Goal: Information Seeking & Learning: Learn about a topic

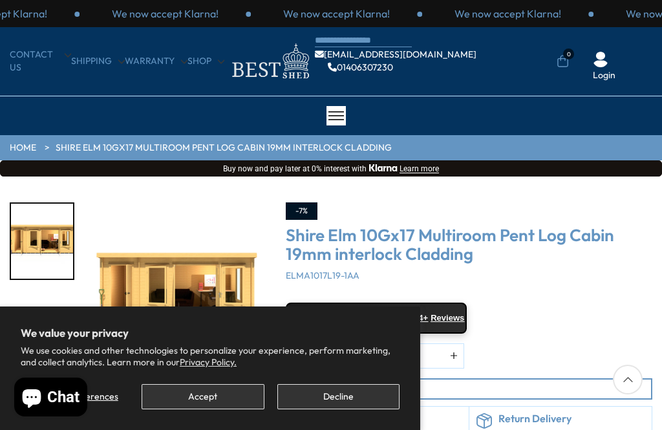
click at [335, 385] on button "Decline" at bounding box center [338, 396] width 122 height 25
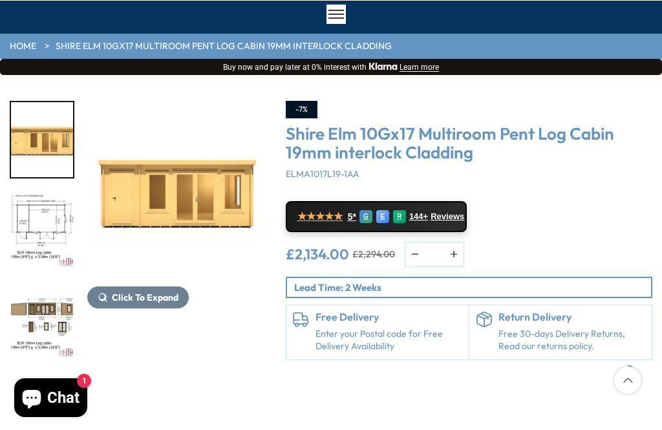
scroll to position [100, 0]
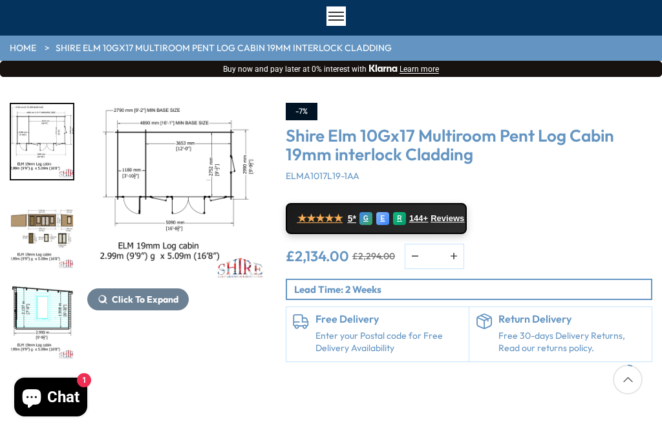
click at [40, 220] on img "4 / 10" at bounding box center [42, 232] width 62 height 75
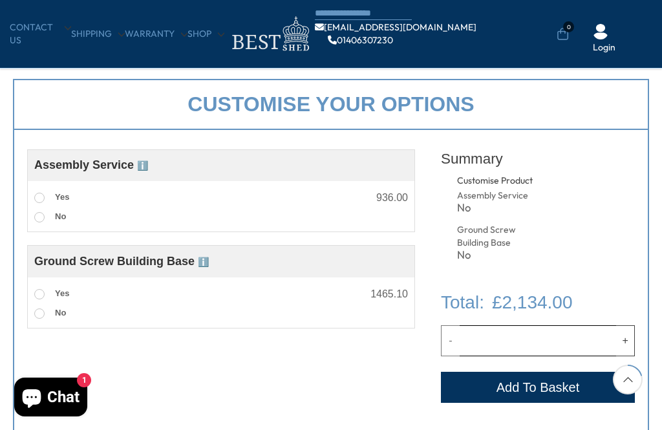
scroll to position [398, 0]
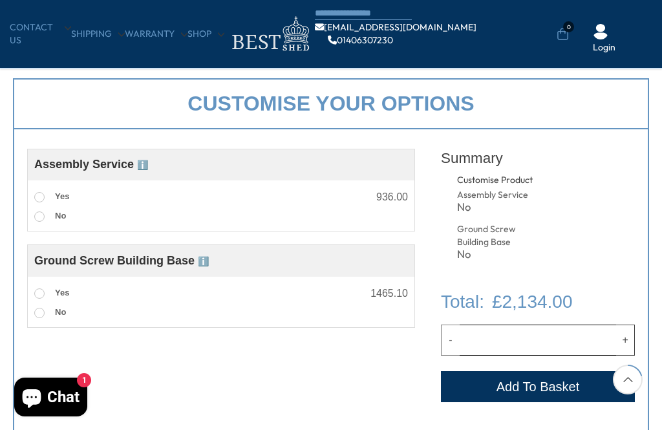
click at [657, 394] on div "Customise your options Customise Product Assembly Service ℹ️ Assembly Service C…" at bounding box center [331, 265] width 662 height 400
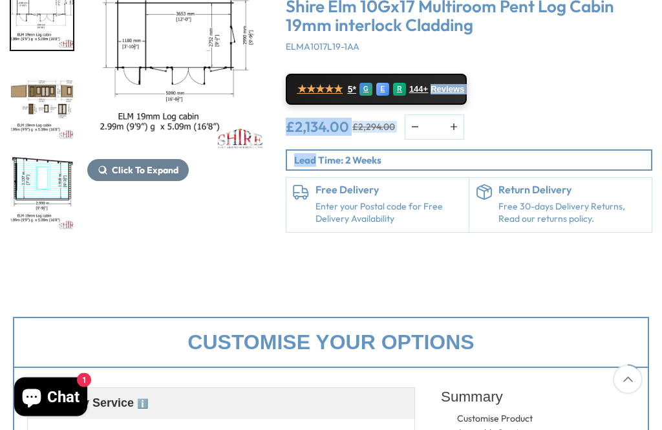
scroll to position [229, 0]
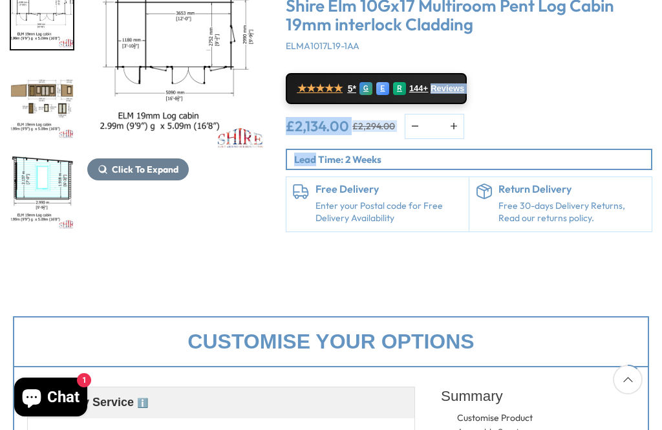
click at [266, 224] on div at bounding box center [241, 226] width 52 height 12
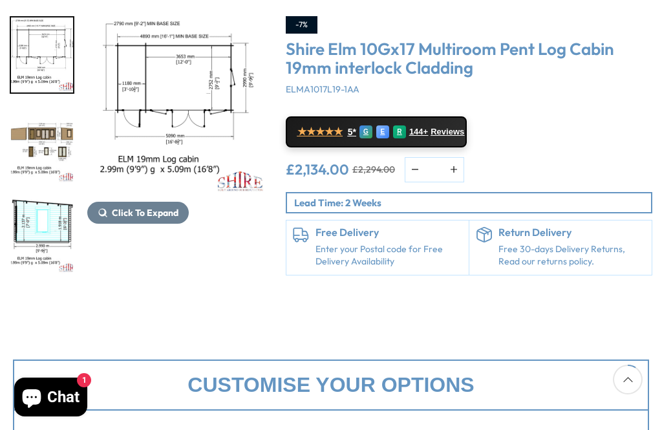
scroll to position [184, 0]
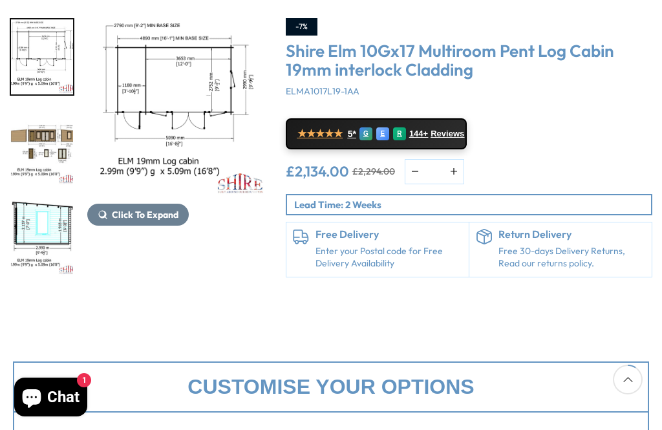
click at [159, 215] on span "Click To Expand" at bounding box center [145, 215] width 67 height 12
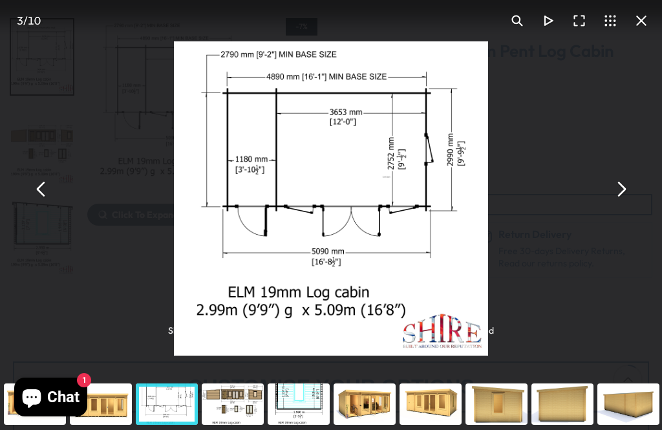
click at [620, 205] on button "You can close this modal content with the ESC key" at bounding box center [620, 189] width 31 height 31
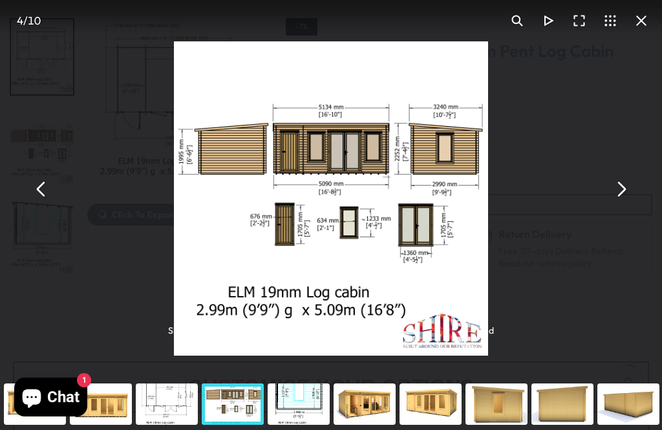
click at [623, 205] on button "You can close this modal content with the ESC key" at bounding box center [620, 189] width 31 height 31
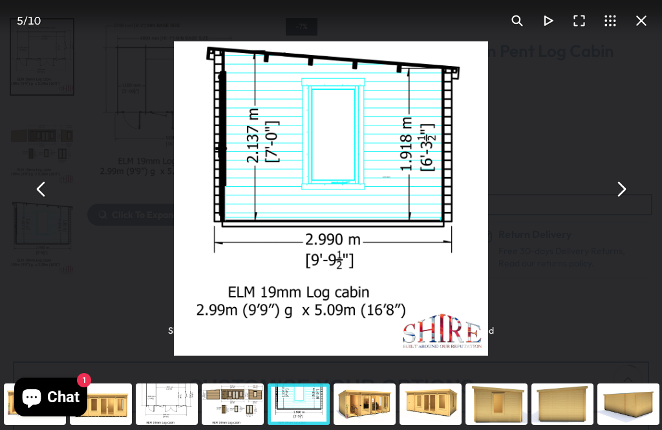
click at [618, 205] on button "You can close this modal content with the ESC key" at bounding box center [620, 189] width 31 height 31
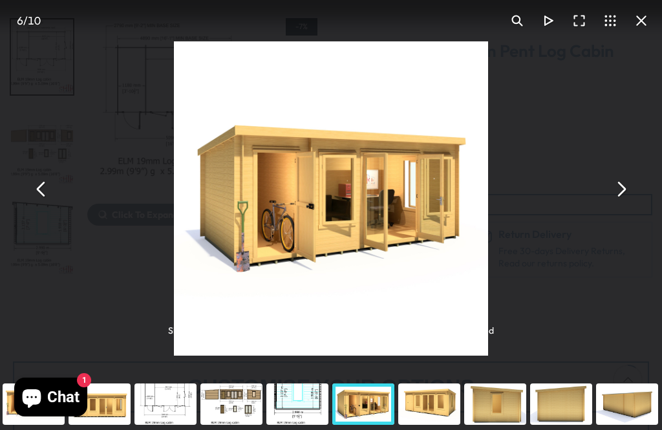
click at [624, 205] on button "You can close this modal content with the ESC key" at bounding box center [620, 189] width 31 height 31
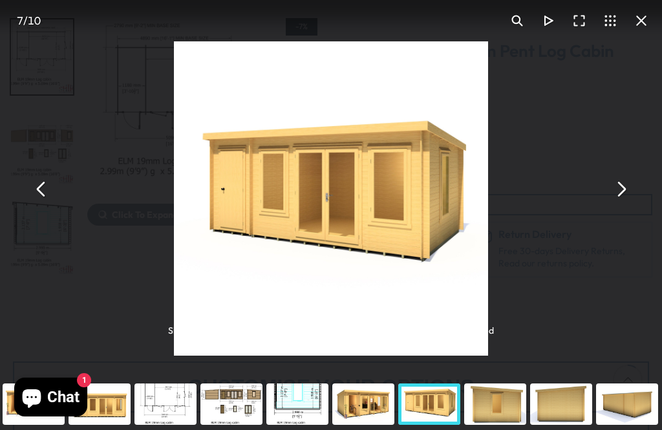
click at [622, 205] on button "You can close this modal content with the ESC key" at bounding box center [620, 189] width 31 height 31
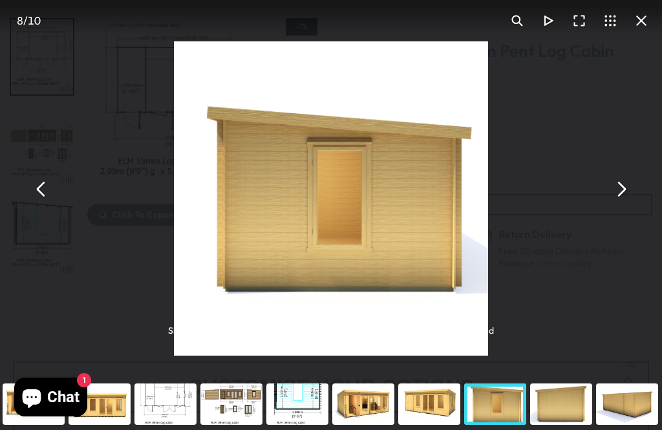
click at [627, 205] on button "You can close this modal content with the ESC key" at bounding box center [620, 189] width 31 height 31
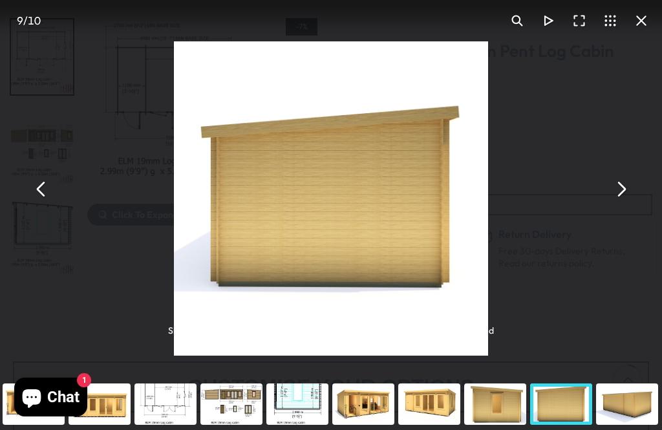
click at [616, 205] on button "You can close this modal content with the ESC key" at bounding box center [620, 189] width 31 height 31
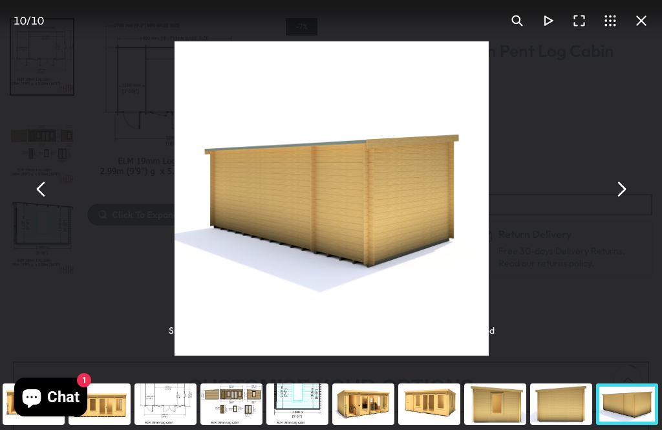
click at [621, 205] on button "You can close this modal content with the ESC key" at bounding box center [620, 189] width 31 height 31
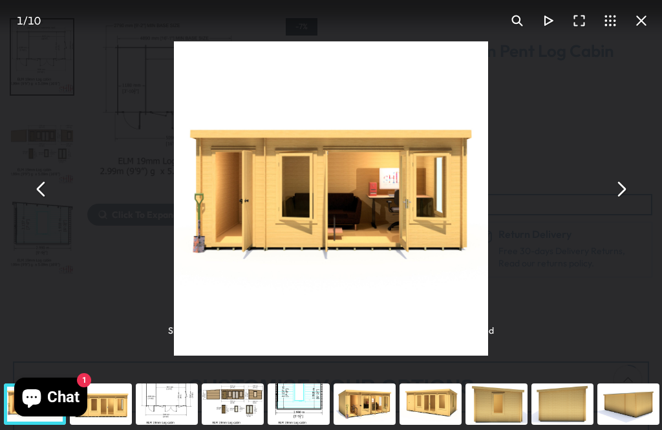
click at [620, 205] on button "You can close this modal content with the ESC key" at bounding box center [620, 189] width 31 height 31
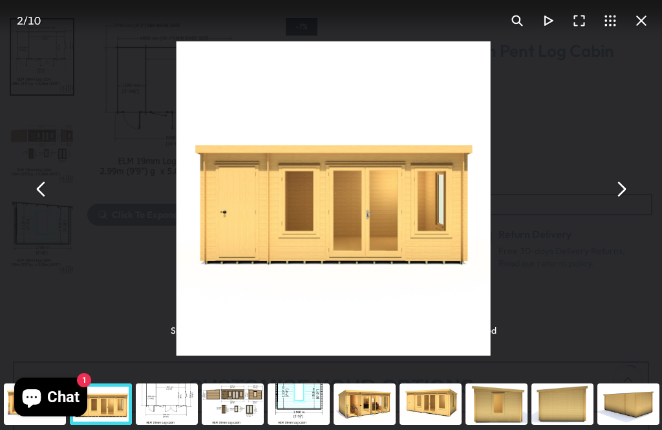
click at [625, 204] on button "You can close this modal content with the ESC key" at bounding box center [620, 189] width 31 height 31
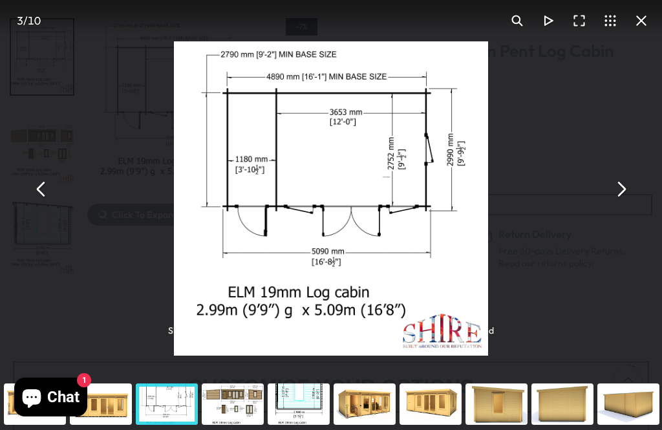
click at [622, 202] on button "You can close this modal content with the ESC key" at bounding box center [620, 189] width 31 height 31
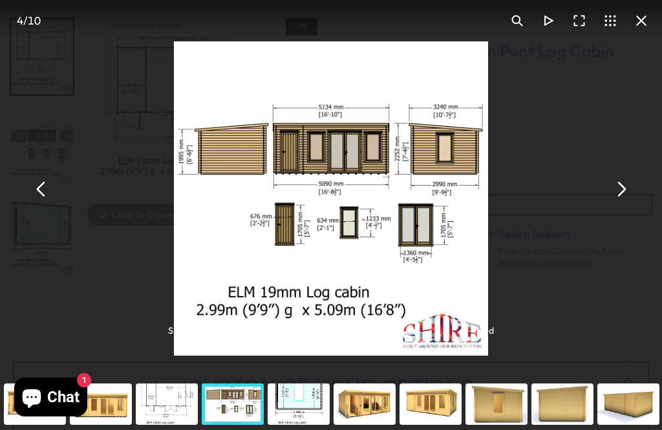
click at [620, 205] on button "You can close this modal content with the ESC key" at bounding box center [620, 189] width 31 height 31
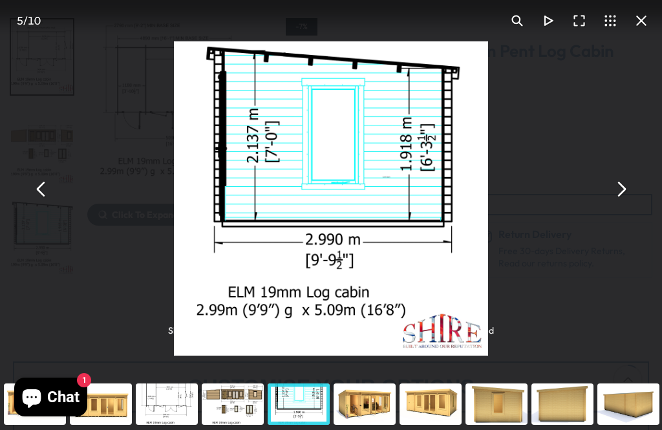
click at [624, 204] on button "You can close this modal content with the ESC key" at bounding box center [620, 189] width 31 height 31
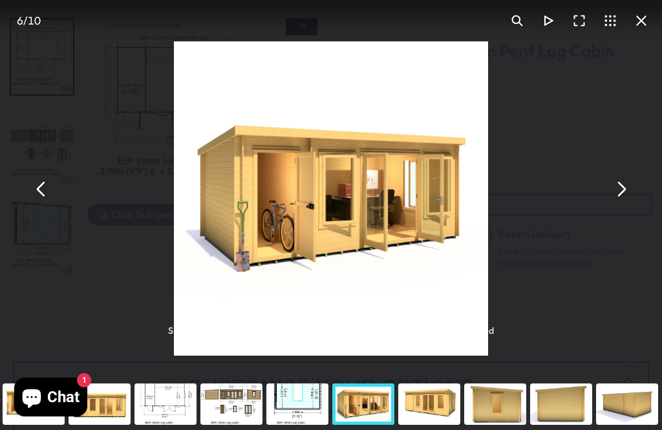
click at [640, 198] on div "Shire Elm 10Gx17 Multiroom Pent Log Cabin 19mm interlock Cladding - Best Shed" at bounding box center [331, 189] width 662 height 378
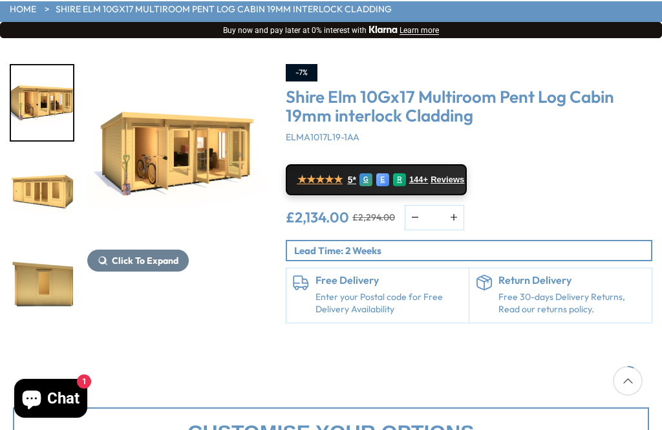
scroll to position [136, 0]
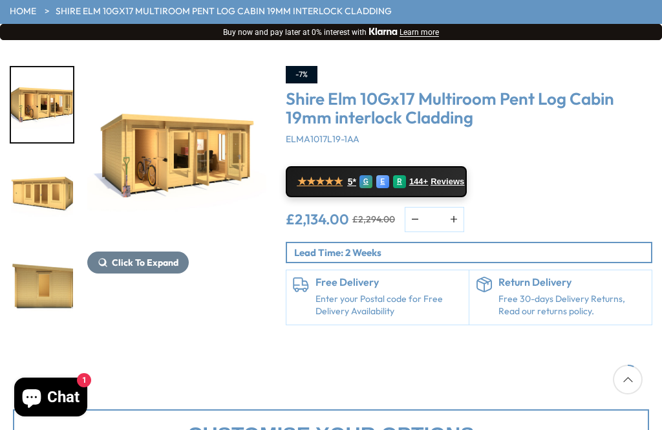
click at [147, 262] on span "Click To Expand" at bounding box center [145, 263] width 67 height 12
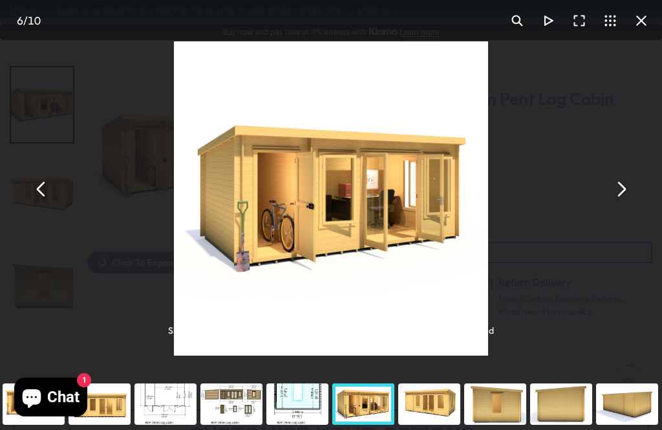
click at [627, 204] on button "You can close this modal content with the ESC key" at bounding box center [620, 189] width 31 height 31
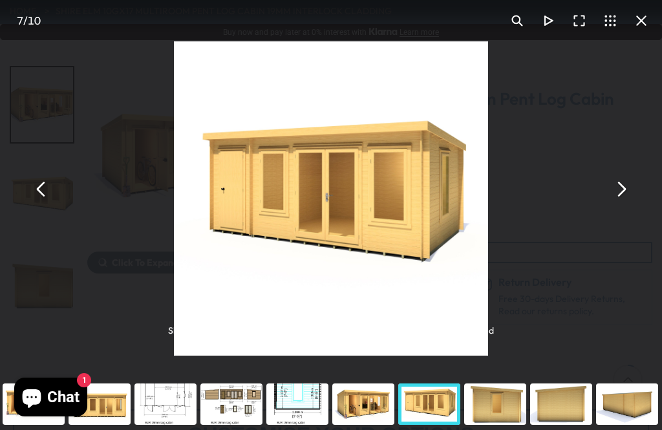
click at [629, 205] on button "You can close this modal content with the ESC key" at bounding box center [620, 189] width 31 height 31
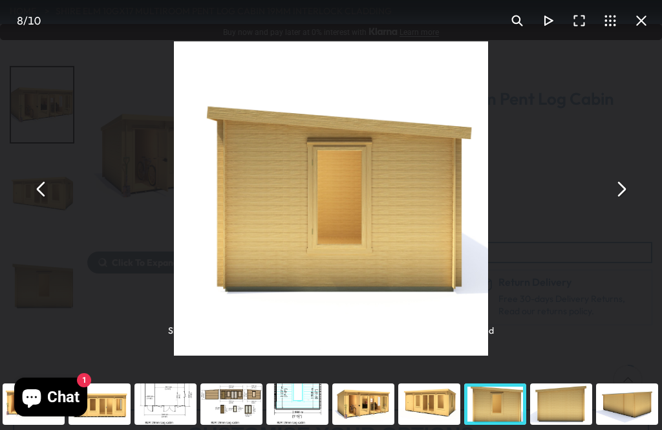
click at [626, 205] on button "You can close this modal content with the ESC key" at bounding box center [620, 189] width 31 height 31
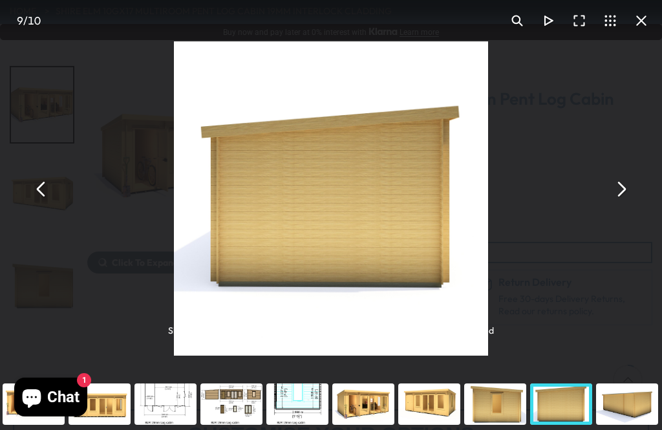
click at [627, 205] on button "You can close this modal content with the ESC key" at bounding box center [620, 189] width 31 height 31
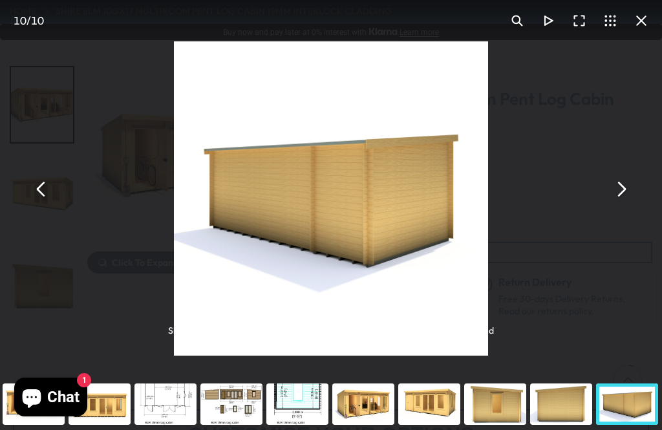
click at [624, 205] on button "You can close this modal content with the ESC key" at bounding box center [620, 189] width 31 height 31
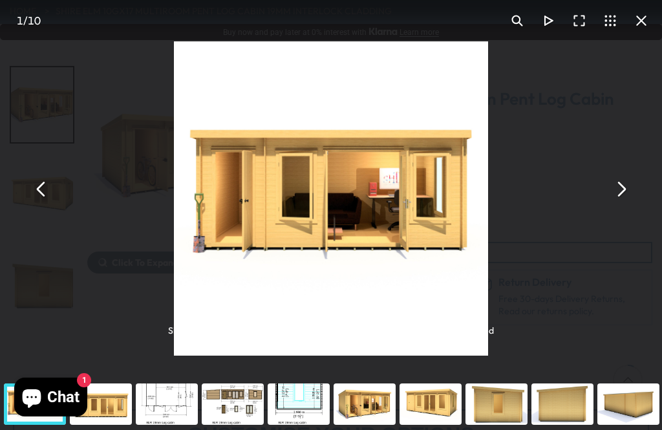
click at [625, 205] on button "You can close this modal content with the ESC key" at bounding box center [620, 189] width 31 height 31
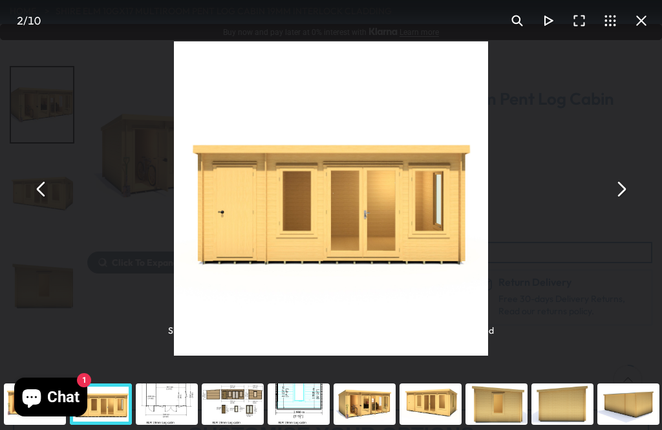
click at [620, 205] on button "You can close this modal content with the ESC key" at bounding box center [620, 189] width 31 height 31
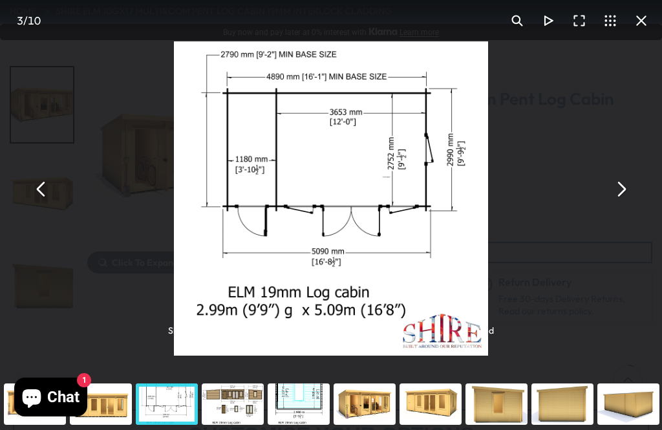
click at [161, 429] on div "You can close this modal content with the ESC key" at bounding box center [167, 404] width 66 height 52
click at [227, 429] on div "You can close this modal content with the ESC key" at bounding box center [233, 404] width 66 height 52
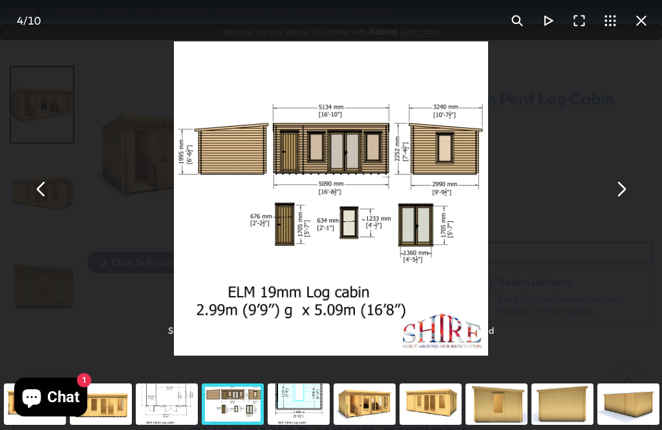
click at [617, 205] on button "You can close this modal content with the ESC key" at bounding box center [620, 189] width 31 height 31
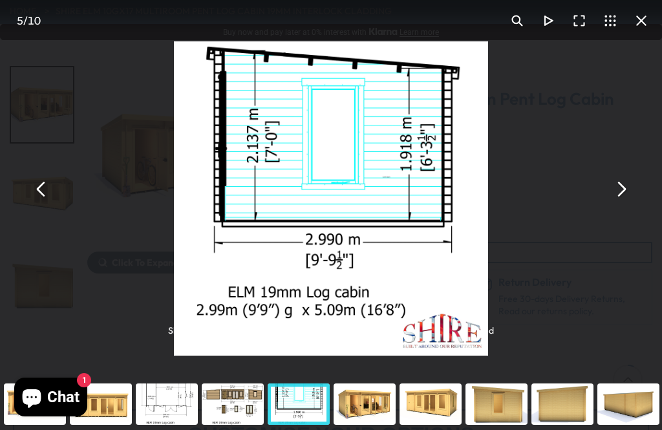
click at [644, 10] on button "You can close this modal content with the ESC key" at bounding box center [641, 20] width 31 height 31
